Goal: Task Accomplishment & Management: Use online tool/utility

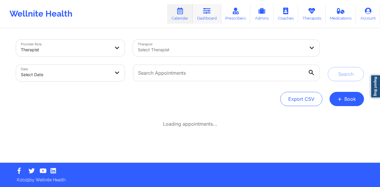
click at [209, 15] on link "Dashboard" at bounding box center [207, 14] width 28 height 20
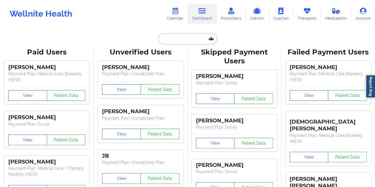
click at [187, 36] on input "text" at bounding box center [187, 38] width 59 height 11
paste input "[EMAIL_ADDRESS][DOMAIN_NAME]"
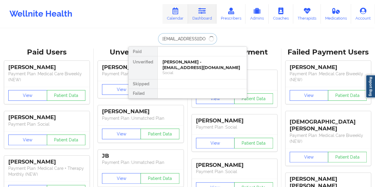
type input "[EMAIL_ADDRESS][DOMAIN_NAME]"
click at [179, 18] on link "Calendar" at bounding box center [176, 14] width 26 height 20
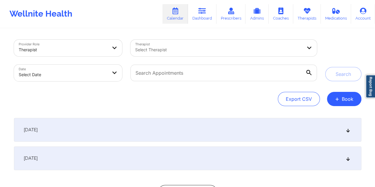
click at [350, 129] on icon at bounding box center [348, 130] width 5 height 4
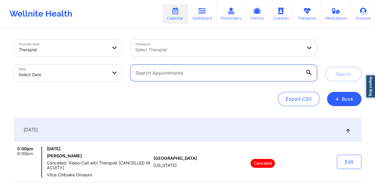
click at [168, 76] on input "text" at bounding box center [224, 73] width 186 height 17
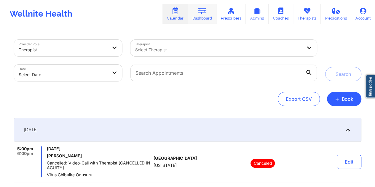
click at [202, 14] on icon at bounding box center [202, 11] width 8 height 7
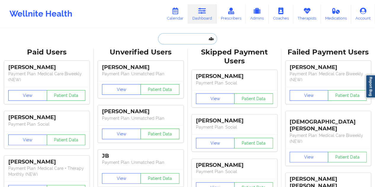
click at [180, 41] on input "text" at bounding box center [187, 38] width 59 height 11
paste input "[PERSON_NAME]"
type input "[PERSON_NAME]"
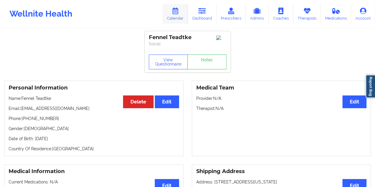
click at [182, 14] on link "Calendar" at bounding box center [176, 14] width 26 height 20
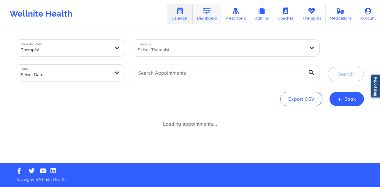
click at [214, 12] on link "Dashboard" at bounding box center [207, 14] width 28 height 20
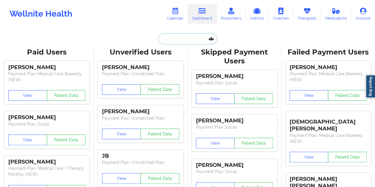
click at [186, 39] on input "text" at bounding box center [187, 38] width 59 height 11
paste input "[EMAIL_ADDRESS][DOMAIN_NAME]"
type input "[EMAIL_ADDRESS][DOMAIN_NAME]"
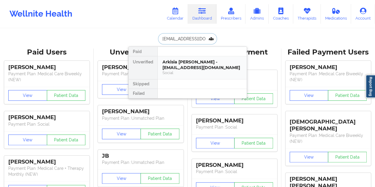
click at [194, 70] on div "Social" at bounding box center [203, 72] width 80 height 5
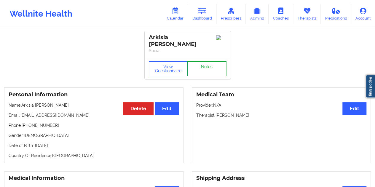
click at [202, 63] on link "Notes" at bounding box center [206, 68] width 39 height 15
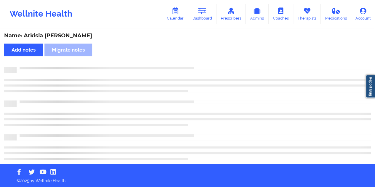
click at [51, 35] on div "Name: Arkisia [PERSON_NAME]" at bounding box center [187, 35] width 367 height 7
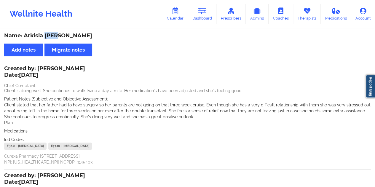
copy div "[PERSON_NAME]"
drag, startPoint x: 201, startPoint y: 11, endPoint x: 201, endPoint y: 18, distance: 7.1
click at [201, 11] on icon at bounding box center [202, 11] width 8 height 7
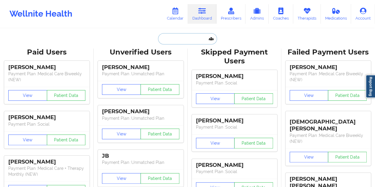
click at [183, 37] on input "text" at bounding box center [187, 38] width 59 height 11
paste input "[EMAIL_ADDRESS][DOMAIN_NAME]"
type input "[EMAIL_ADDRESS][DOMAIN_NAME]"
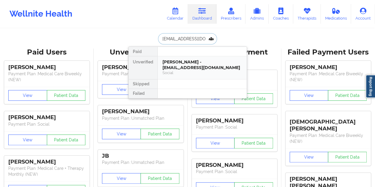
click at [186, 64] on div "[PERSON_NAME] - [EMAIL_ADDRESS][DOMAIN_NAME]" at bounding box center [203, 64] width 80 height 11
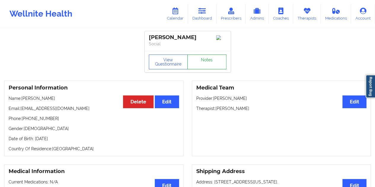
click at [202, 61] on link "Notes" at bounding box center [206, 62] width 39 height 15
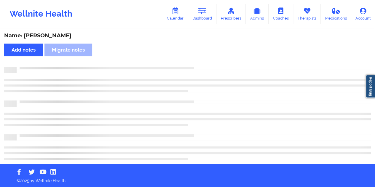
click at [48, 34] on div "Name: [PERSON_NAME]" at bounding box center [187, 35] width 367 height 7
copy div "[PERSON_NAME]"
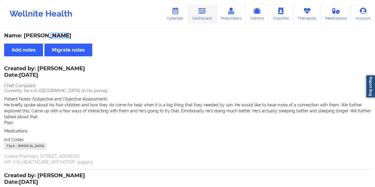
click at [202, 18] on link "Dashboard" at bounding box center [202, 14] width 28 height 20
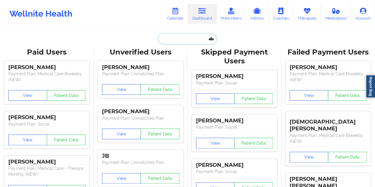
click at [187, 39] on input "text" at bounding box center [187, 38] width 59 height 11
paste input "[EMAIL_ADDRESS][DOMAIN_NAME]"
type input "[EMAIL_ADDRESS][DOMAIN_NAME]"
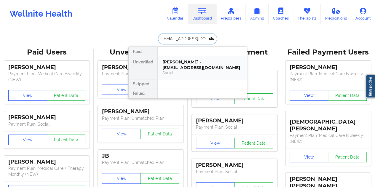
click at [186, 65] on div "[PERSON_NAME] - [EMAIL_ADDRESS][DOMAIN_NAME]" at bounding box center [203, 64] width 80 height 11
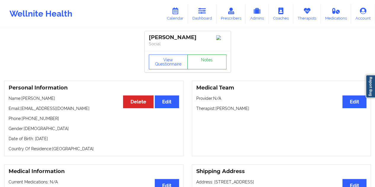
click at [203, 63] on link "Notes" at bounding box center [206, 62] width 39 height 15
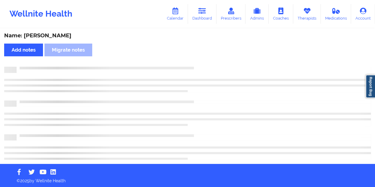
click at [60, 39] on div "Name: [PERSON_NAME] Add notes Migrate notes" at bounding box center [187, 96] width 375 height 135
click at [59, 36] on div "Name: [PERSON_NAME]" at bounding box center [187, 35] width 367 height 7
copy div "[GEOGRAPHIC_DATA]"
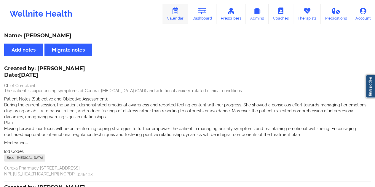
click at [180, 20] on link "Calendar" at bounding box center [176, 14] width 26 height 20
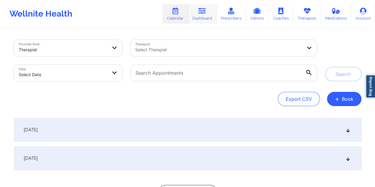
click at [209, 10] on link "Dashboard" at bounding box center [202, 14] width 28 height 20
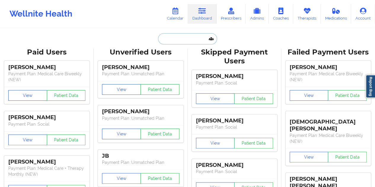
click at [180, 42] on input "text" at bounding box center [187, 38] width 59 height 11
paste input "[EMAIL_ADDRESS][DOMAIN_NAME]"
type input "[EMAIL_ADDRESS][DOMAIN_NAME]"
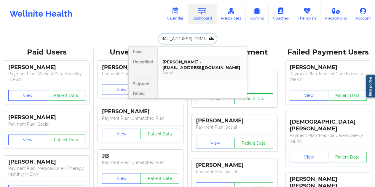
click at [197, 74] on div "Social" at bounding box center [203, 72] width 80 height 5
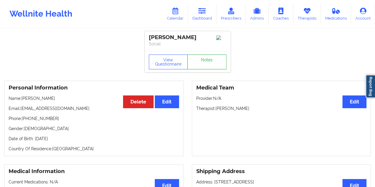
click at [208, 65] on link "Notes" at bounding box center [206, 62] width 39 height 15
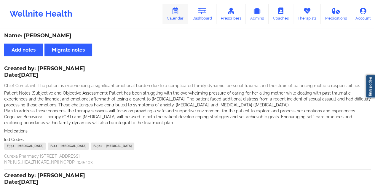
drag, startPoint x: 179, startPoint y: 22, endPoint x: 185, endPoint y: 22, distance: 5.3
click at [179, 22] on link "Calendar" at bounding box center [176, 14] width 26 height 20
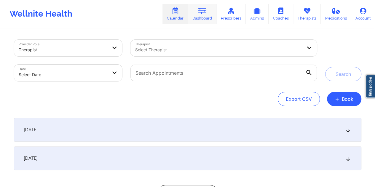
click at [203, 14] on icon at bounding box center [202, 11] width 8 height 7
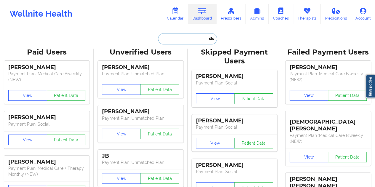
click at [186, 39] on input "text" at bounding box center [187, 38] width 59 height 11
paste input "[EMAIL_ADDRESS][DOMAIN_NAME]"
type input "[EMAIL_ADDRESS][DOMAIN_NAME]"
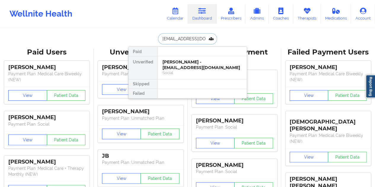
scroll to position [0, 8]
click at [182, 65] on div "[PERSON_NAME] - [EMAIL_ADDRESS][DOMAIN_NAME]" at bounding box center [203, 64] width 80 height 11
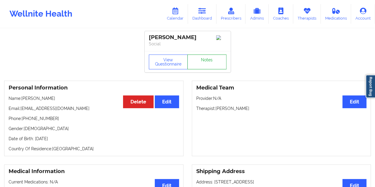
click at [202, 63] on link "Notes" at bounding box center [206, 62] width 39 height 15
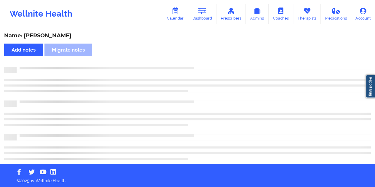
click at [66, 35] on div "Name: [PERSON_NAME]" at bounding box center [187, 35] width 367 height 7
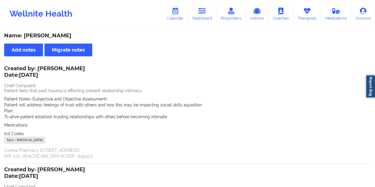
copy div "[PERSON_NAME]"
click at [183, 19] on link "Calendar" at bounding box center [176, 14] width 26 height 20
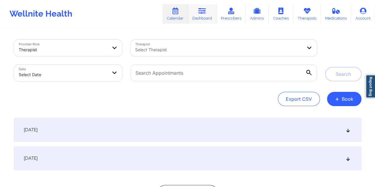
click at [203, 14] on icon at bounding box center [202, 11] width 8 height 7
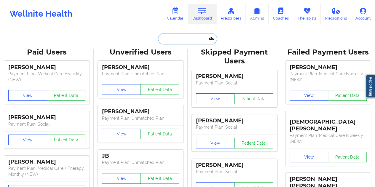
click at [187, 34] on input "text" at bounding box center [187, 38] width 59 height 11
paste input "[EMAIL_ADDRESS][DOMAIN_NAME]"
type input "[EMAIL_ADDRESS][DOMAIN_NAME]"
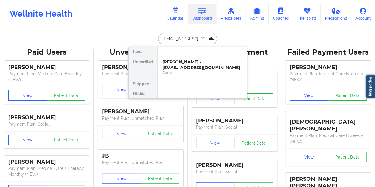
scroll to position [0, 9]
click at [204, 62] on div "[PERSON_NAME] - [EMAIL_ADDRESS][DOMAIN_NAME]" at bounding box center [203, 64] width 80 height 11
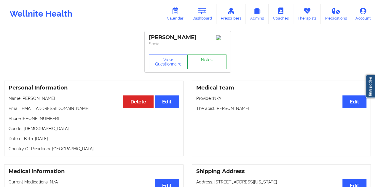
click at [208, 60] on link "Notes" at bounding box center [206, 62] width 39 height 15
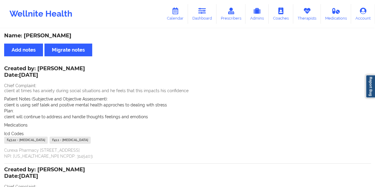
click at [58, 32] on div "Name: [PERSON_NAME]" at bounding box center [187, 35] width 367 height 7
copy div "[PERSON_NAME]"
click at [176, 14] on link "Calendar" at bounding box center [176, 14] width 26 height 20
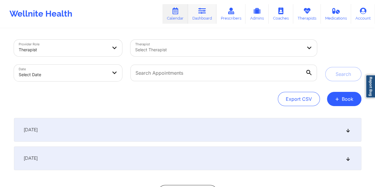
click at [195, 14] on link "Dashboard" at bounding box center [202, 14] width 28 height 20
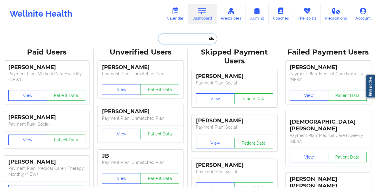
click at [195, 36] on input "text" at bounding box center [187, 38] width 59 height 11
paste input "[EMAIL_ADDRESS][DOMAIN_NAME]"
type input "[EMAIL_ADDRESS][DOMAIN_NAME]"
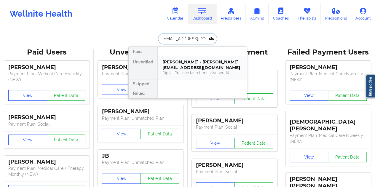
click at [186, 71] on div "Digital Practice Member (In-Network)" at bounding box center [203, 72] width 80 height 5
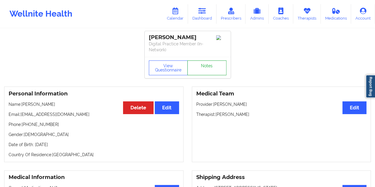
click at [203, 61] on link "Notes" at bounding box center [206, 68] width 39 height 15
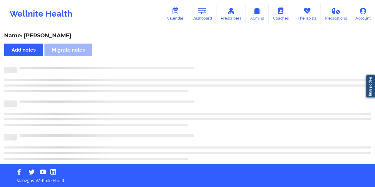
click at [62, 34] on div "Name: [PERSON_NAME]" at bounding box center [187, 35] width 367 height 7
copy div "Beaghley"
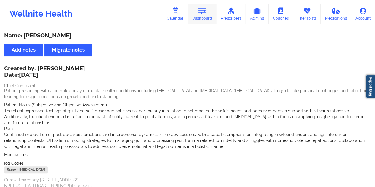
drag, startPoint x: 176, startPoint y: 16, endPoint x: 202, endPoint y: 18, distance: 26.2
click at [176, 16] on link "Calendar" at bounding box center [176, 14] width 26 height 20
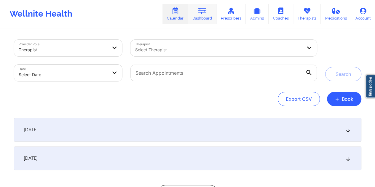
click at [203, 17] on link "Dashboard" at bounding box center [202, 14] width 28 height 20
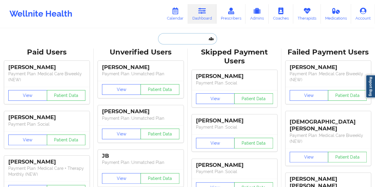
click at [180, 41] on input "text" at bounding box center [187, 38] width 59 height 11
paste input "[EMAIL_ADDRESS][DOMAIN_NAME]"
type input "[EMAIL_ADDRESS][DOMAIN_NAME]"
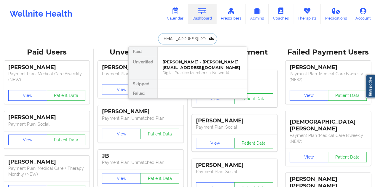
scroll to position [0, 10]
click at [195, 68] on div "[PERSON_NAME] - [EMAIL_ADDRESS][DOMAIN_NAME]" at bounding box center [203, 64] width 80 height 11
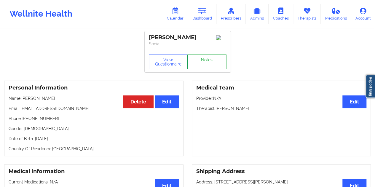
click at [205, 65] on link "Notes" at bounding box center [206, 62] width 39 height 15
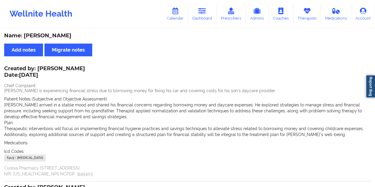
drag, startPoint x: 179, startPoint y: 28, endPoint x: 187, endPoint y: 26, distance: 7.9
click at [180, 27] on div "Wellnite Health Calendar Dashboard Prescribers Admins Coaches Therapists Medica…" at bounding box center [187, 157] width 375 height 314
click at [208, 13] on link "Dashboard" at bounding box center [202, 14] width 28 height 20
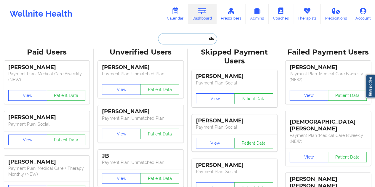
click at [188, 38] on input "text" at bounding box center [187, 38] width 59 height 11
paste input "[EMAIL_ADDRESS][DOMAIN_NAME]"
type input "[EMAIL_ADDRESS][DOMAIN_NAME]"
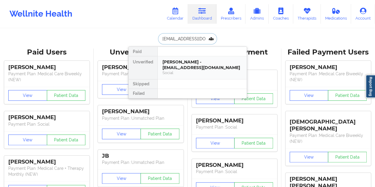
click at [192, 70] on div "Social" at bounding box center [203, 72] width 80 height 5
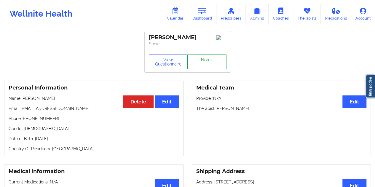
click at [207, 69] on link "Notes" at bounding box center [206, 62] width 39 height 15
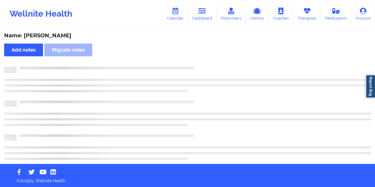
click at [52, 35] on div "Name: [PERSON_NAME]" at bounding box center [187, 35] width 367 height 7
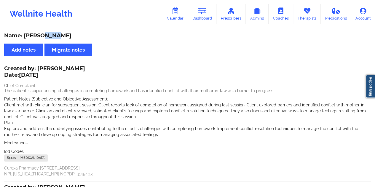
click at [52, 35] on div "Name: [PERSON_NAME]" at bounding box center [187, 35] width 367 height 7
copy div "Melo"
click at [185, 18] on link "Calendar" at bounding box center [176, 14] width 26 height 20
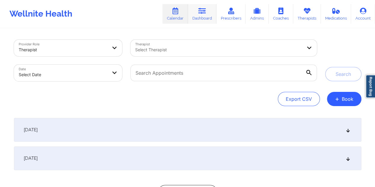
click at [205, 12] on icon at bounding box center [202, 11] width 8 height 7
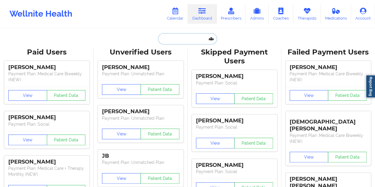
click at [185, 39] on input "text" at bounding box center [187, 38] width 59 height 11
paste input "[EMAIL_ADDRESS][DOMAIN_NAME]"
type input "[EMAIL_ADDRESS][DOMAIN_NAME]"
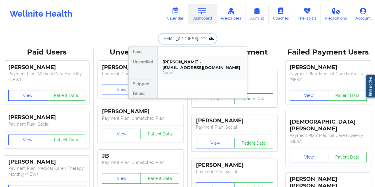
click at [190, 67] on div "[PERSON_NAME] - [EMAIL_ADDRESS][DOMAIN_NAME]" at bounding box center [203, 64] width 80 height 11
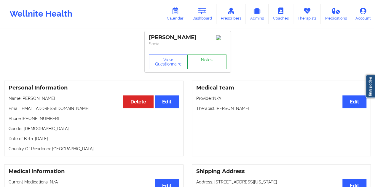
click at [204, 69] on link "Notes" at bounding box center [206, 62] width 39 height 15
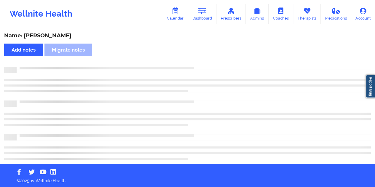
click at [53, 34] on div "Name: [PERSON_NAME]" at bounding box center [187, 35] width 367 height 7
copy div "[PERSON_NAME]"
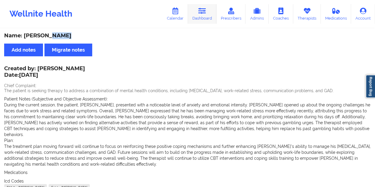
drag, startPoint x: 180, startPoint y: 11, endPoint x: 191, endPoint y: 12, distance: 11.1
click at [179, 11] on icon at bounding box center [175, 11] width 8 height 7
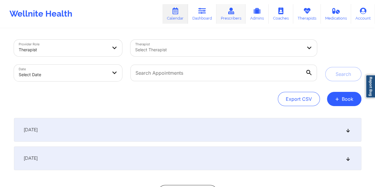
click at [218, 11] on link "Prescribers" at bounding box center [231, 14] width 29 height 20
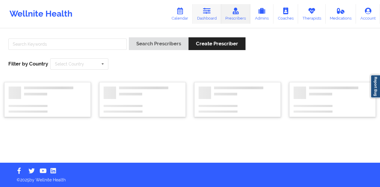
click at [207, 15] on link "Dashboard" at bounding box center [207, 14] width 28 height 20
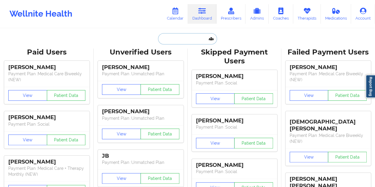
click at [186, 35] on input "text" at bounding box center [187, 38] width 59 height 11
paste input "[EMAIL_ADDRESS][DOMAIN_NAME]"
type input "[EMAIL_ADDRESS][DOMAIN_NAME]"
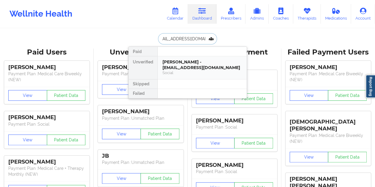
click at [187, 63] on div "[PERSON_NAME] - [EMAIL_ADDRESS][DOMAIN_NAME]" at bounding box center [203, 64] width 80 height 11
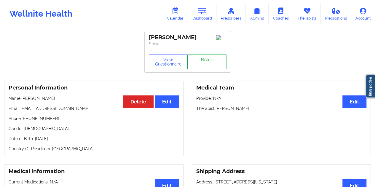
click at [206, 63] on link "Notes" at bounding box center [206, 62] width 39 height 15
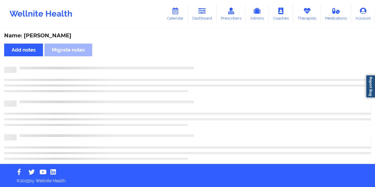
click at [55, 36] on div "Name: [PERSON_NAME]" at bounding box center [187, 35] width 367 height 7
copy div "[PERSON_NAME]"
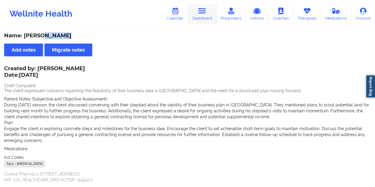
drag, startPoint x: 210, startPoint y: 15, endPoint x: 208, endPoint y: 22, distance: 7.9
click at [210, 15] on link "Dashboard" at bounding box center [202, 14] width 28 height 20
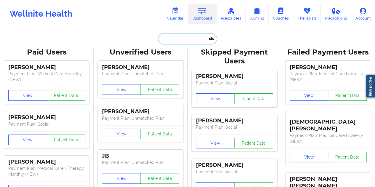
click at [180, 43] on input "text" at bounding box center [187, 38] width 59 height 11
paste input "[EMAIL_ADDRESS][DOMAIN_NAME]"
type input "[EMAIL_ADDRESS][DOMAIN_NAME]"
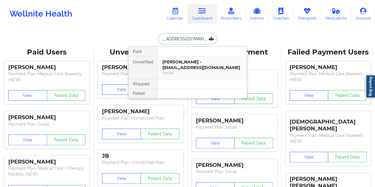
click at [186, 65] on div "[PERSON_NAME] - [EMAIL_ADDRESS][DOMAIN_NAME]" at bounding box center [203, 64] width 80 height 11
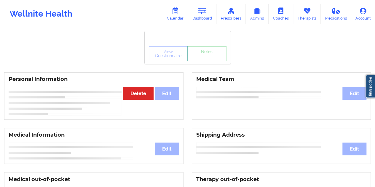
click at [205, 63] on div "View Questionnaire Notes" at bounding box center [188, 53] width 86 height 21
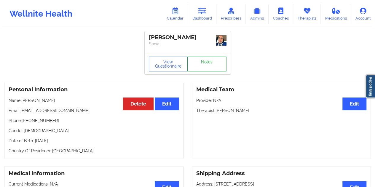
click at [204, 63] on link "Notes" at bounding box center [206, 64] width 39 height 15
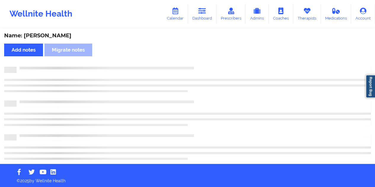
click at [59, 36] on div "Name: [PERSON_NAME]" at bounding box center [187, 35] width 367 height 7
copy div "[PERSON_NAME]"
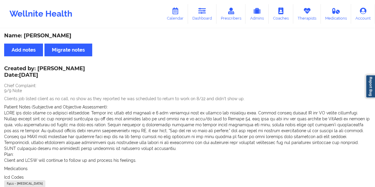
drag, startPoint x: 38, startPoint y: 67, endPoint x: 75, endPoint y: 68, distance: 37.4
click at [75, 68] on div "Created by: [PERSON_NAME] Date: [DATE]" at bounding box center [44, 73] width 81 height 14
click at [177, 14] on link "Calendar" at bounding box center [176, 14] width 26 height 20
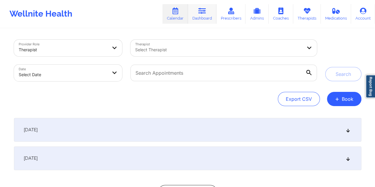
click at [198, 11] on link "Dashboard" at bounding box center [202, 14] width 28 height 20
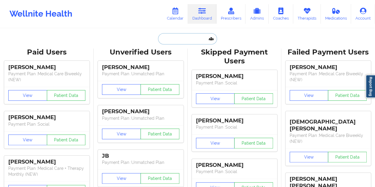
click at [184, 37] on input "text" at bounding box center [187, 38] width 59 height 11
paste input "[EMAIL_ADDRESS][DOMAIN_NAME]"
type input "[EMAIL_ADDRESS][DOMAIN_NAME]"
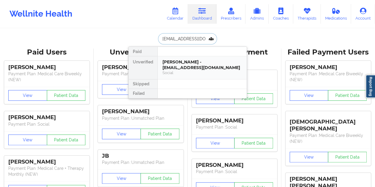
click at [188, 69] on div "[PERSON_NAME] - [EMAIL_ADDRESS][DOMAIN_NAME]" at bounding box center [203, 64] width 80 height 11
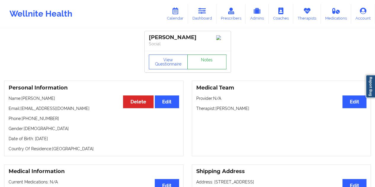
click at [208, 61] on link "Notes" at bounding box center [206, 62] width 39 height 15
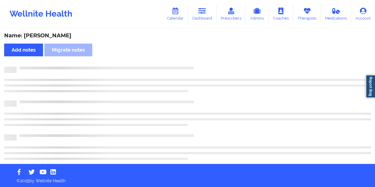
click at [64, 36] on div "Name: [PERSON_NAME]" at bounding box center [187, 35] width 367 height 7
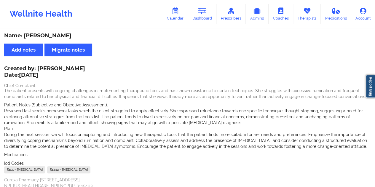
click at [64, 36] on div "Name: [PERSON_NAME]" at bounding box center [187, 35] width 367 height 7
drag, startPoint x: 210, startPoint y: 16, endPoint x: 208, endPoint y: 22, distance: 5.6
click at [210, 16] on link "Dashboard" at bounding box center [202, 14] width 28 height 20
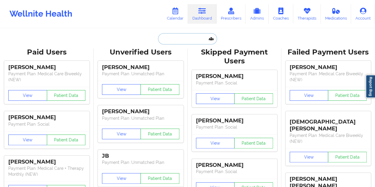
click at [190, 37] on input "text" at bounding box center [187, 38] width 59 height 11
paste input "[EMAIL_ADDRESS][DOMAIN_NAME]"
type input "[EMAIL_ADDRESS][DOMAIN_NAME]"
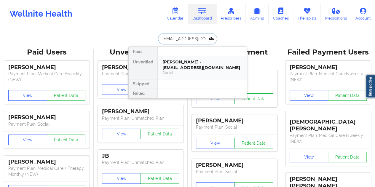
click at [203, 70] on div "Social" at bounding box center [203, 72] width 80 height 5
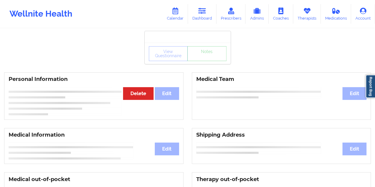
click at [209, 61] on div "View Questionnaire Notes" at bounding box center [188, 53] width 86 height 21
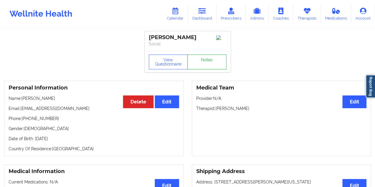
click at [209, 61] on link "Notes" at bounding box center [206, 62] width 39 height 15
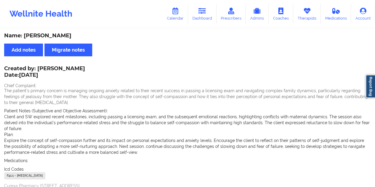
click at [65, 34] on div "Name: [PERSON_NAME]" at bounding box center [187, 35] width 367 height 7
drag, startPoint x: 37, startPoint y: 68, endPoint x: 90, endPoint y: 70, distance: 53.1
click at [85, 70] on div "Created by: [PERSON_NAME] Date: [DATE]" at bounding box center [44, 73] width 81 height 14
click at [193, 16] on link "Dashboard" at bounding box center [202, 14] width 28 height 20
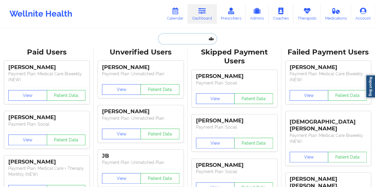
click at [180, 36] on input "text" at bounding box center [187, 38] width 59 height 11
paste input "[EMAIL_ADDRESS][DOMAIN_NAME]"
type input "[EMAIL_ADDRESS][DOMAIN_NAME]"
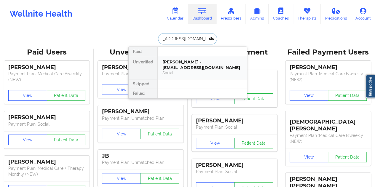
drag, startPoint x: 195, startPoint y: 61, endPoint x: 192, endPoint y: 61, distance: 3.0
click at [192, 61] on div "[PERSON_NAME] - [EMAIL_ADDRESS][DOMAIN_NAME]" at bounding box center [203, 64] width 80 height 11
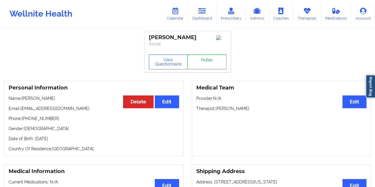
click at [212, 66] on link "Notes" at bounding box center [206, 62] width 39 height 15
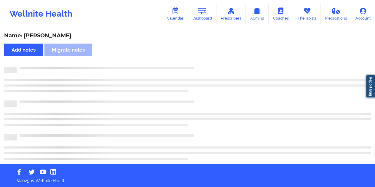
click at [58, 38] on div "Name: [PERSON_NAME]" at bounding box center [187, 35] width 367 height 7
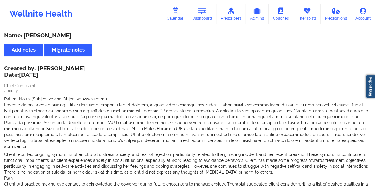
drag, startPoint x: 205, startPoint y: 15, endPoint x: 206, endPoint y: 26, distance: 11.7
click at [205, 15] on link "Dashboard" at bounding box center [202, 14] width 28 height 20
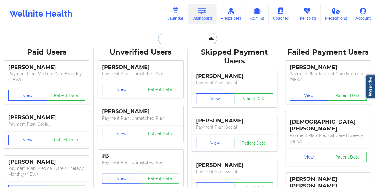
click at [182, 34] on input "text" at bounding box center [187, 38] width 59 height 11
paste input "[EMAIL_ADDRESS][DOMAIN_NAME]"
type input "[EMAIL_ADDRESS][DOMAIN_NAME]"
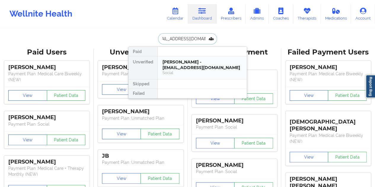
click at [198, 69] on div "[PERSON_NAME] - [EMAIL_ADDRESS][DOMAIN_NAME]" at bounding box center [203, 64] width 80 height 11
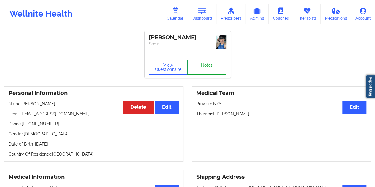
click at [209, 65] on link "Notes" at bounding box center [206, 67] width 39 height 15
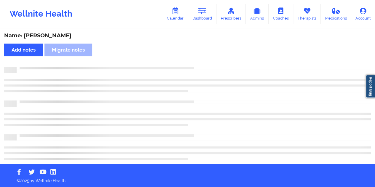
click at [56, 34] on div "Name: [PERSON_NAME]" at bounding box center [187, 35] width 367 height 7
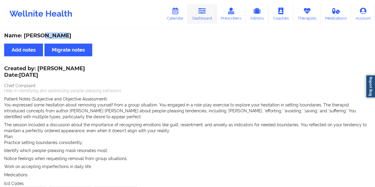
click at [205, 18] on link "Dashboard" at bounding box center [202, 14] width 28 height 20
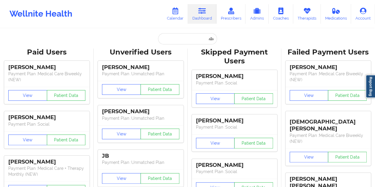
drag, startPoint x: 174, startPoint y: 47, endPoint x: 171, endPoint y: 35, distance: 11.9
click at [171, 35] on input "text" at bounding box center [187, 38] width 59 height 11
paste input "[EMAIL_ADDRESS][DOMAIN_NAME]"
type input "[EMAIL_ADDRESS][DOMAIN_NAME]"
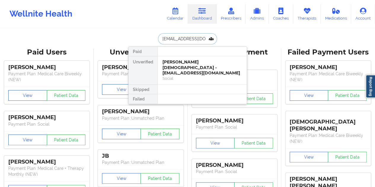
click at [185, 67] on div "[PERSON_NAME][DEMOGRAPHIC_DATA] - [EMAIL_ADDRESS][DOMAIN_NAME]" at bounding box center [203, 67] width 80 height 17
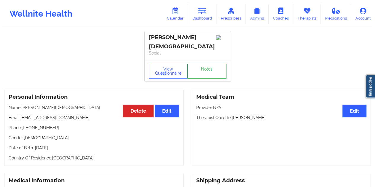
click at [204, 64] on link "Notes" at bounding box center [206, 71] width 39 height 15
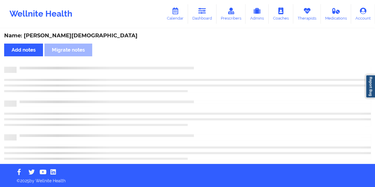
click at [49, 36] on div "Name: [PERSON_NAME][DEMOGRAPHIC_DATA]" at bounding box center [187, 35] width 367 height 7
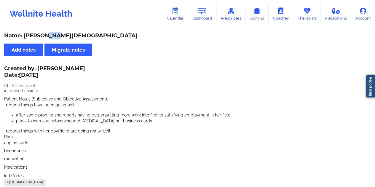
click at [49, 36] on div "Name: [PERSON_NAME][DEMOGRAPHIC_DATA]" at bounding box center [187, 35] width 367 height 7
drag, startPoint x: 199, startPoint y: 12, endPoint x: 197, endPoint y: 20, distance: 8.2
click at [199, 12] on link "Dashboard" at bounding box center [202, 14] width 28 height 20
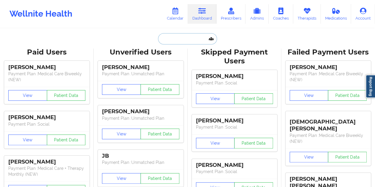
click at [183, 41] on input "text" at bounding box center [187, 38] width 59 height 11
paste input "[EMAIL_ADDRESS][DOMAIN_NAME]"
type input "[EMAIL_ADDRESS][DOMAIN_NAME]"
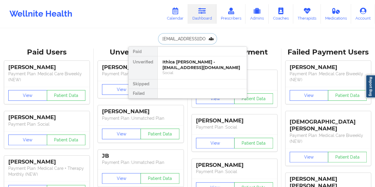
click at [206, 71] on div "Social" at bounding box center [203, 72] width 80 height 5
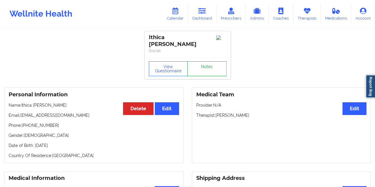
click at [205, 61] on link "Notes" at bounding box center [206, 68] width 39 height 15
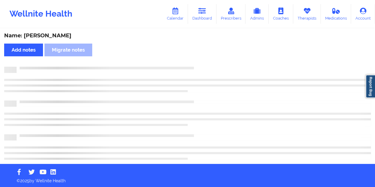
click at [48, 39] on div "Name: [PERSON_NAME]" at bounding box center [187, 35] width 367 height 7
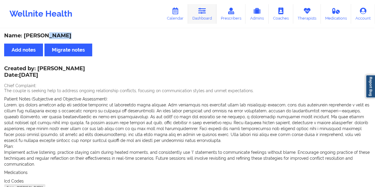
click at [204, 16] on link "Dashboard" at bounding box center [202, 14] width 28 height 20
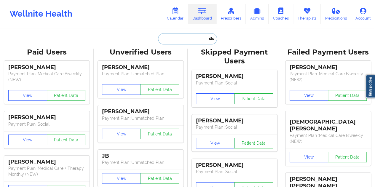
click at [193, 37] on input "text" at bounding box center [187, 38] width 59 height 11
paste input "[EMAIL_ADDRESS][DOMAIN_NAME]"
type input "[EMAIL_ADDRESS][DOMAIN_NAME]"
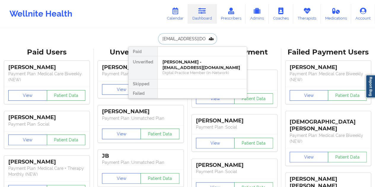
click at [197, 70] on div "Digital Practice Member (In-Network)" at bounding box center [203, 72] width 80 height 5
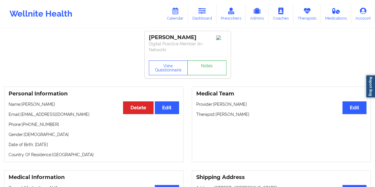
click at [201, 68] on link "Notes" at bounding box center [206, 68] width 39 height 15
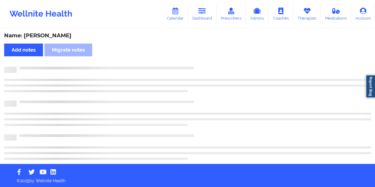
click at [50, 36] on div "Name: [PERSON_NAME]" at bounding box center [187, 35] width 367 height 7
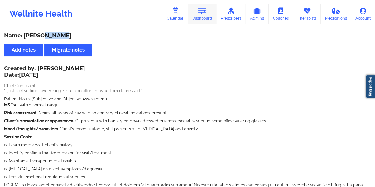
click at [206, 18] on link "Dashboard" at bounding box center [202, 14] width 28 height 20
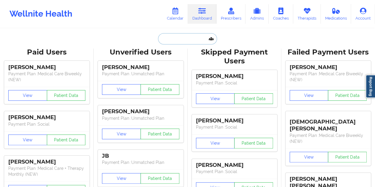
click at [190, 44] on input "text" at bounding box center [187, 38] width 59 height 11
paste input "[EMAIL_ADDRESS][DOMAIN_NAME]"
type input "[EMAIL_ADDRESS][DOMAIN_NAME]"
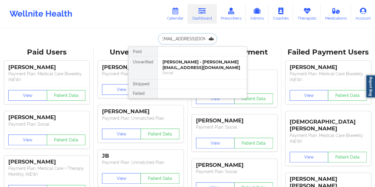
click at [199, 68] on div "[PERSON_NAME] - [PERSON_NAME][EMAIL_ADDRESS][DOMAIN_NAME]" at bounding box center [203, 64] width 80 height 11
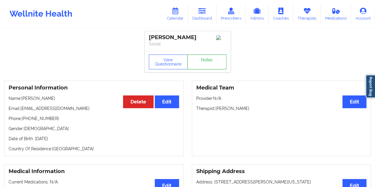
click at [209, 64] on link "Notes" at bounding box center [206, 62] width 39 height 15
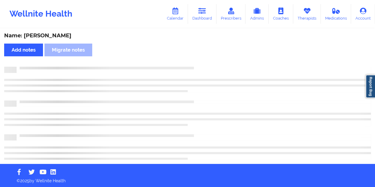
click at [61, 36] on div "Name: [PERSON_NAME]" at bounding box center [187, 35] width 367 height 7
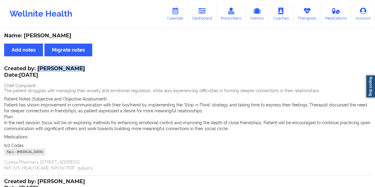
drag, startPoint x: 39, startPoint y: 67, endPoint x: 77, endPoint y: 67, distance: 38.6
click at [77, 67] on div "Created by: [PERSON_NAME] Date: [DATE]" at bounding box center [44, 73] width 81 height 14
click at [179, 14] on icon at bounding box center [175, 11] width 8 height 7
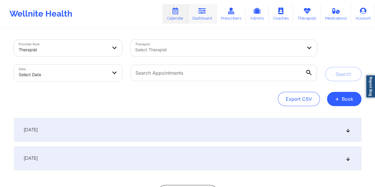
click at [205, 15] on link "Dashboard" at bounding box center [202, 14] width 28 height 20
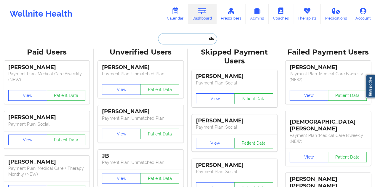
click at [181, 36] on input "text" at bounding box center [187, 38] width 59 height 11
paste input "[EMAIL_ADDRESS][DOMAIN_NAME]"
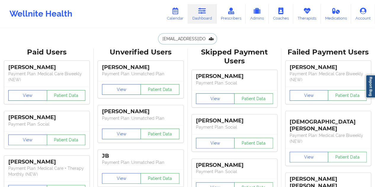
paste input "icheleaevans977"
type input "[EMAIL_ADDRESS][DOMAIN_NAME]"
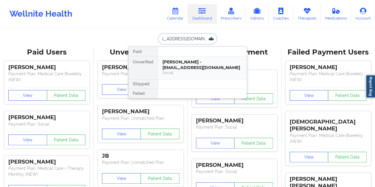
click at [193, 64] on div "[PERSON_NAME] - [EMAIL_ADDRESS][DOMAIN_NAME]" at bounding box center [203, 64] width 80 height 11
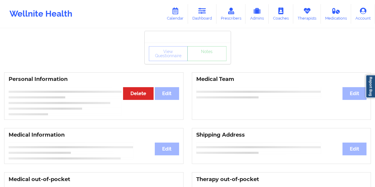
click at [204, 60] on div "View Questionnaire Notes" at bounding box center [188, 53] width 78 height 15
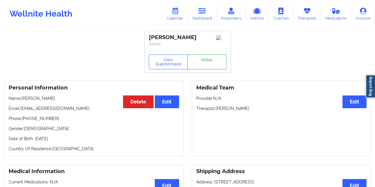
click at [202, 61] on link "Notes" at bounding box center [206, 62] width 39 height 15
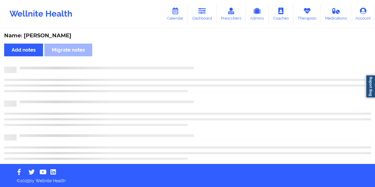
click at [54, 35] on div "Name: [PERSON_NAME]" at bounding box center [187, 35] width 367 height 7
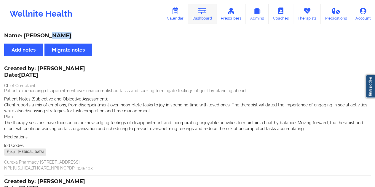
drag, startPoint x: 204, startPoint y: 17, endPoint x: 206, endPoint y: 23, distance: 6.4
click at [204, 16] on link "Dashboard" at bounding box center [202, 14] width 28 height 20
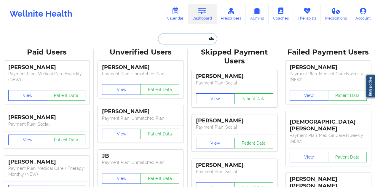
click at [181, 38] on input "text" at bounding box center [187, 38] width 59 height 11
paste input "[EMAIL_ADDRESS][DOMAIN_NAME]"
type input "[EMAIL_ADDRESS][DOMAIN_NAME]"
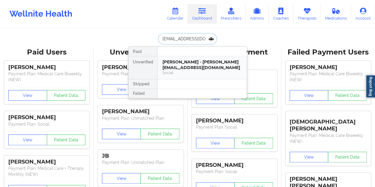
click at [189, 70] on div "Social" at bounding box center [203, 72] width 80 height 5
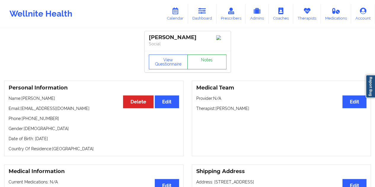
click at [199, 62] on link "Notes" at bounding box center [206, 62] width 39 height 15
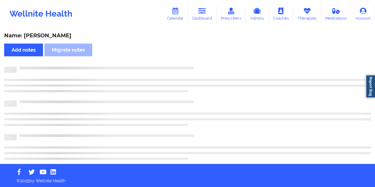
click at [48, 34] on div "Name: [PERSON_NAME]" at bounding box center [187, 35] width 367 height 7
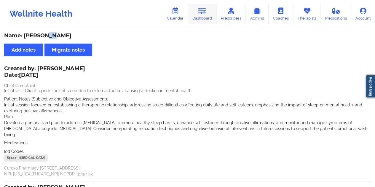
click at [204, 13] on icon at bounding box center [202, 11] width 8 height 7
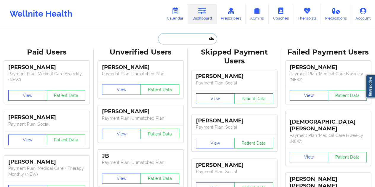
click at [194, 38] on input "text" at bounding box center [187, 38] width 59 height 11
paste input "[EMAIL_ADDRESS][DOMAIN_NAME]"
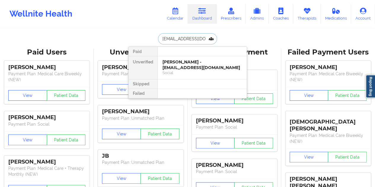
click at [189, 38] on input "[EMAIL_ADDRESS][DOMAIN_NAME]" at bounding box center [187, 38] width 59 height 11
paste input "annachaller"
click at [186, 41] on input "[EMAIL_ADDRESS][DOMAIN_NAME]" at bounding box center [187, 38] width 59 height 11
paste input "sarahmiaguerra"
type input "[EMAIL_ADDRESS][DOMAIN_NAME]"
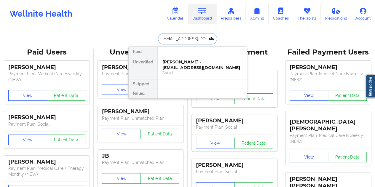
scroll to position [0, 6]
click at [186, 61] on div "[PERSON_NAME] - [EMAIL_ADDRESS][DOMAIN_NAME]" at bounding box center [203, 64] width 80 height 11
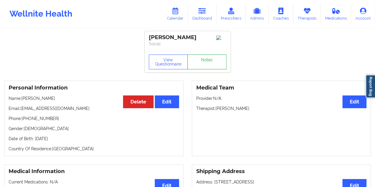
click at [210, 63] on link "Notes" at bounding box center [206, 62] width 39 height 15
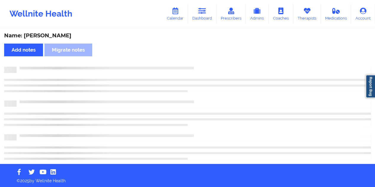
click at [62, 36] on div "Name: [PERSON_NAME]" at bounding box center [187, 35] width 367 height 7
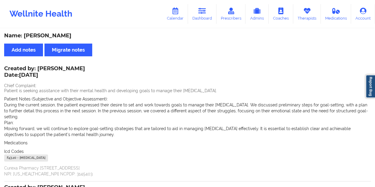
drag, startPoint x: 39, startPoint y: 69, endPoint x: 90, endPoint y: 69, distance: 51.3
click at [85, 69] on div "Created by: [PERSON_NAME] Date: [DATE]" at bounding box center [44, 73] width 81 height 14
click at [205, 17] on link "Dashboard" at bounding box center [202, 14] width 28 height 20
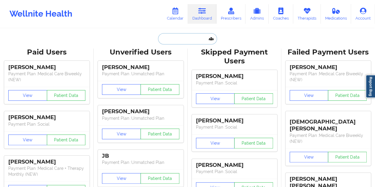
click at [191, 41] on input "text" at bounding box center [187, 38] width 59 height 11
paste input "[PERSON_NAME][EMAIL_ADDRESS][DOMAIN_NAME]"
type input "[PERSON_NAME][EMAIL_ADDRESS][DOMAIN_NAME]"
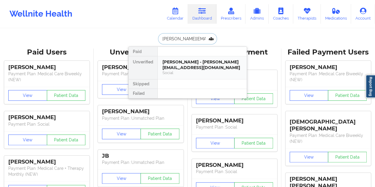
click at [197, 70] on div "Social" at bounding box center [203, 72] width 80 height 5
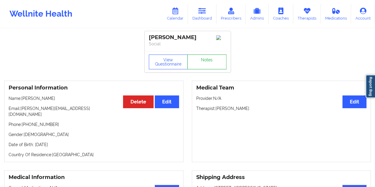
click at [204, 69] on link "Notes" at bounding box center [206, 62] width 39 height 15
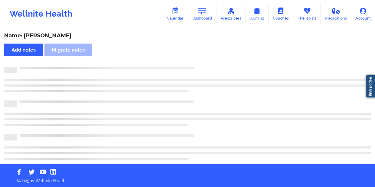
click at [56, 33] on div "Name: [PERSON_NAME]" at bounding box center [187, 35] width 367 height 7
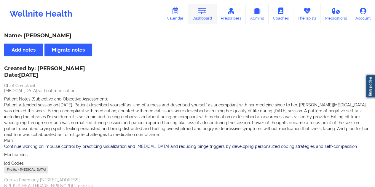
click at [209, 15] on link "Dashboard" at bounding box center [202, 14] width 28 height 20
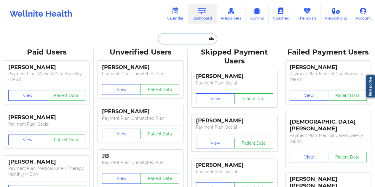
click at [178, 44] on input "text" at bounding box center [187, 38] width 59 height 11
paste input "[EMAIL_ADDRESS][DOMAIN_NAME]"
type input "[EMAIL_ADDRESS][DOMAIN_NAME]"
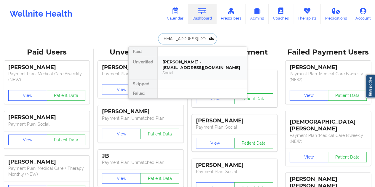
click at [200, 59] on div "[PERSON_NAME] - [EMAIL_ADDRESS][DOMAIN_NAME]" at bounding box center [203, 64] width 80 height 11
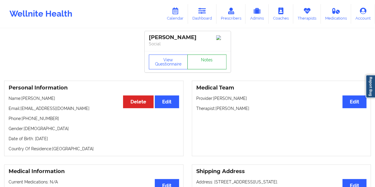
click at [210, 65] on link "Notes" at bounding box center [206, 62] width 39 height 15
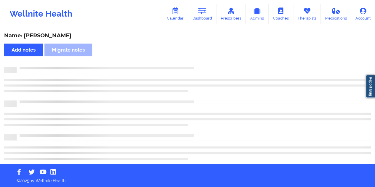
click at [52, 37] on div "Name: [PERSON_NAME]" at bounding box center [187, 35] width 367 height 7
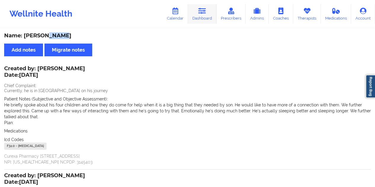
click at [207, 12] on link "Dashboard" at bounding box center [202, 14] width 28 height 20
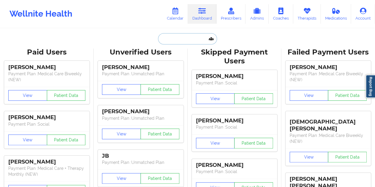
drag, startPoint x: 207, startPoint y: 12, endPoint x: 184, endPoint y: 38, distance: 34.5
click at [184, 38] on input "text" at bounding box center [187, 38] width 59 height 11
paste input "[EMAIL_ADDRESS][DOMAIN_NAME]"
type input "[EMAIL_ADDRESS][DOMAIN_NAME]"
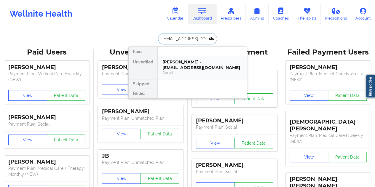
click at [211, 64] on div "[PERSON_NAME] - [EMAIL_ADDRESS][DOMAIN_NAME]" at bounding box center [203, 64] width 80 height 11
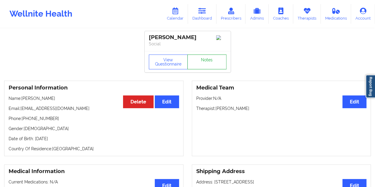
click at [197, 66] on link "Notes" at bounding box center [206, 62] width 39 height 15
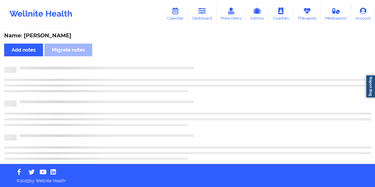
click at [55, 35] on div "Name: [PERSON_NAME]" at bounding box center [187, 35] width 367 height 7
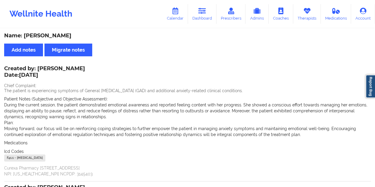
drag, startPoint x: 206, startPoint y: 16, endPoint x: 200, endPoint y: 28, distance: 13.4
click at [206, 16] on link "Dashboard" at bounding box center [202, 14] width 28 height 20
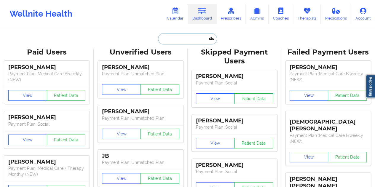
click at [188, 35] on input "text" at bounding box center [187, 38] width 59 height 11
paste input "[EMAIL_ADDRESS][DOMAIN_NAME]"
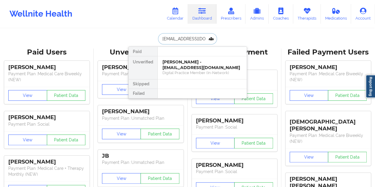
click at [191, 38] on input "[EMAIL_ADDRESS][DOMAIN_NAME]" at bounding box center [187, 38] width 59 height 11
paste input "annar.faries"
type input "[EMAIL_ADDRESS][DOMAIN_NAME]"
click at [194, 63] on div "[PERSON_NAME] - [EMAIL_ADDRESS][DOMAIN_NAME]" at bounding box center [203, 64] width 80 height 11
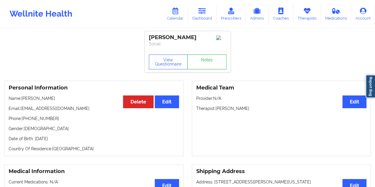
click at [207, 61] on link "Notes" at bounding box center [206, 62] width 39 height 15
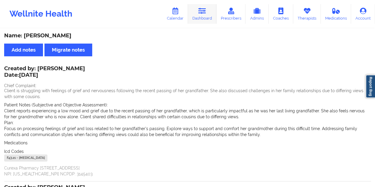
drag, startPoint x: 199, startPoint y: 14, endPoint x: 201, endPoint y: 27, distance: 13.1
click at [199, 14] on link "Dashboard" at bounding box center [202, 14] width 28 height 20
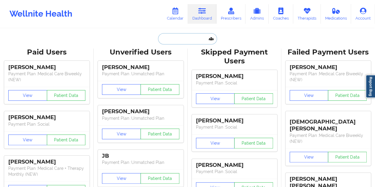
click at [183, 40] on input "text" at bounding box center [187, 38] width 59 height 11
paste input "[EMAIL_ADDRESS][DOMAIN_NAME]"
type input "[EMAIL_ADDRESS][DOMAIN_NAME]"
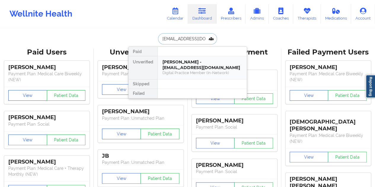
click at [189, 70] on div "Digital Practice Member (In-Network)" at bounding box center [203, 72] width 80 height 5
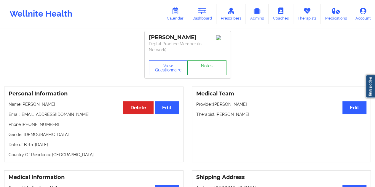
click at [208, 64] on link "Notes" at bounding box center [206, 68] width 39 height 15
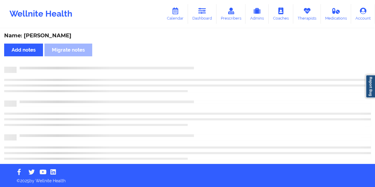
click at [43, 34] on div "Name: [PERSON_NAME]" at bounding box center [187, 35] width 367 height 7
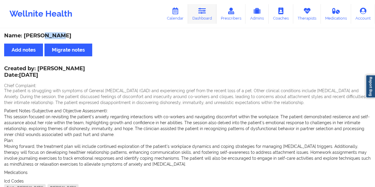
click at [183, 11] on link "Calendar" at bounding box center [176, 14] width 26 height 20
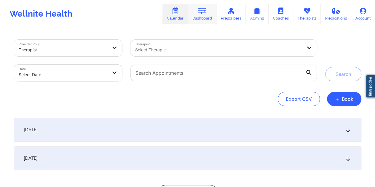
drag, startPoint x: 201, startPoint y: 14, endPoint x: 204, endPoint y: 18, distance: 5.0
click at [202, 14] on icon at bounding box center [202, 11] width 8 height 7
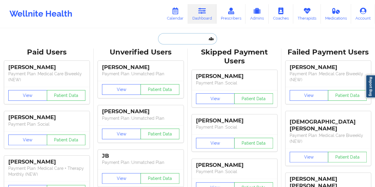
click at [186, 38] on input "text" at bounding box center [187, 38] width 59 height 11
paste input "[EMAIL_ADDRESS][DOMAIN_NAME]"
type input "[EMAIL_ADDRESS][DOMAIN_NAME]"
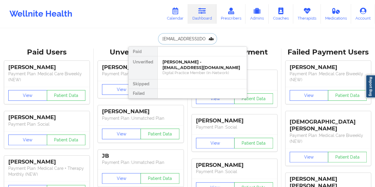
scroll to position [0, 2]
click at [189, 71] on div "Social" at bounding box center [203, 72] width 80 height 5
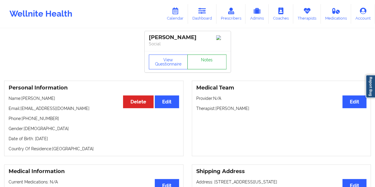
click at [204, 64] on link "Notes" at bounding box center [206, 62] width 39 height 15
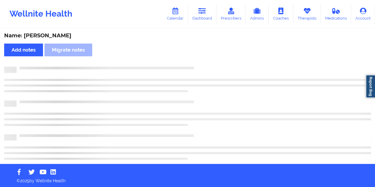
click at [53, 37] on div "Name: [PERSON_NAME]" at bounding box center [187, 35] width 367 height 7
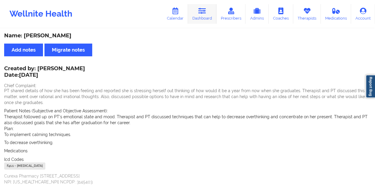
click at [205, 17] on link "Dashboard" at bounding box center [202, 14] width 28 height 20
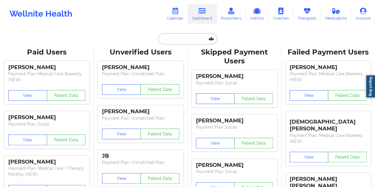
click at [183, 36] on input "text" at bounding box center [187, 38] width 59 height 11
paste input "[EMAIL_ADDRESS][DOMAIN_NAME]"
type input "[EMAIL_ADDRESS][DOMAIN_NAME]"
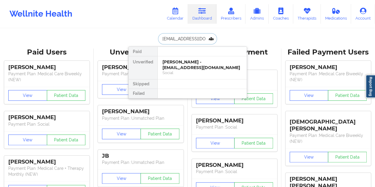
scroll to position [0, 2]
click at [197, 65] on div "[PERSON_NAME] - [EMAIL_ADDRESS][DOMAIN_NAME]" at bounding box center [203, 64] width 80 height 11
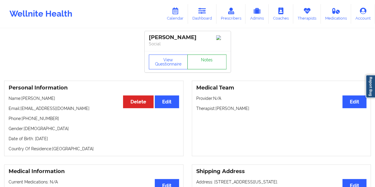
click at [212, 68] on link "Notes" at bounding box center [206, 62] width 39 height 15
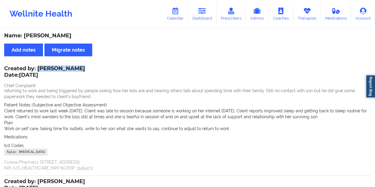
drag, startPoint x: 38, startPoint y: 68, endPoint x: 76, endPoint y: 69, distance: 38.3
click at [76, 69] on div "Created by: [PERSON_NAME] Date: [DATE]" at bounding box center [44, 73] width 81 height 14
click at [204, 19] on link "Dashboard" at bounding box center [202, 14] width 28 height 20
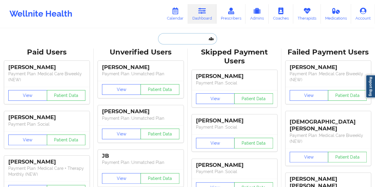
click at [185, 36] on input "text" at bounding box center [187, 38] width 59 height 11
paste input "[EMAIL_ADDRESS][DOMAIN_NAME]"
type input "[EMAIL_ADDRESS][DOMAIN_NAME]"
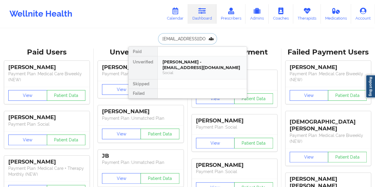
click at [188, 66] on div "[PERSON_NAME] - [EMAIL_ADDRESS][DOMAIN_NAME]" at bounding box center [203, 64] width 80 height 11
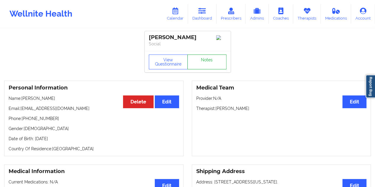
click at [203, 61] on link "Notes" at bounding box center [206, 62] width 39 height 15
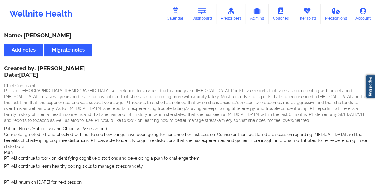
click at [75, 37] on div "Name: [PERSON_NAME]" at bounding box center [187, 35] width 367 height 7
click at [73, 34] on div "Name: [PERSON_NAME]" at bounding box center [187, 35] width 367 height 7
drag, startPoint x: 80, startPoint y: 68, endPoint x: 39, endPoint y: 67, distance: 40.7
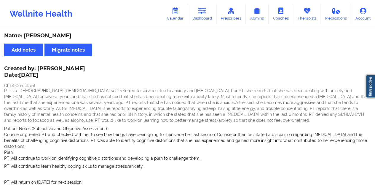
click at [39, 67] on div "Created by: [PERSON_NAME] Date: [DATE]" at bounding box center [44, 73] width 81 height 14
